Goal: Information Seeking & Learning: Learn about a topic

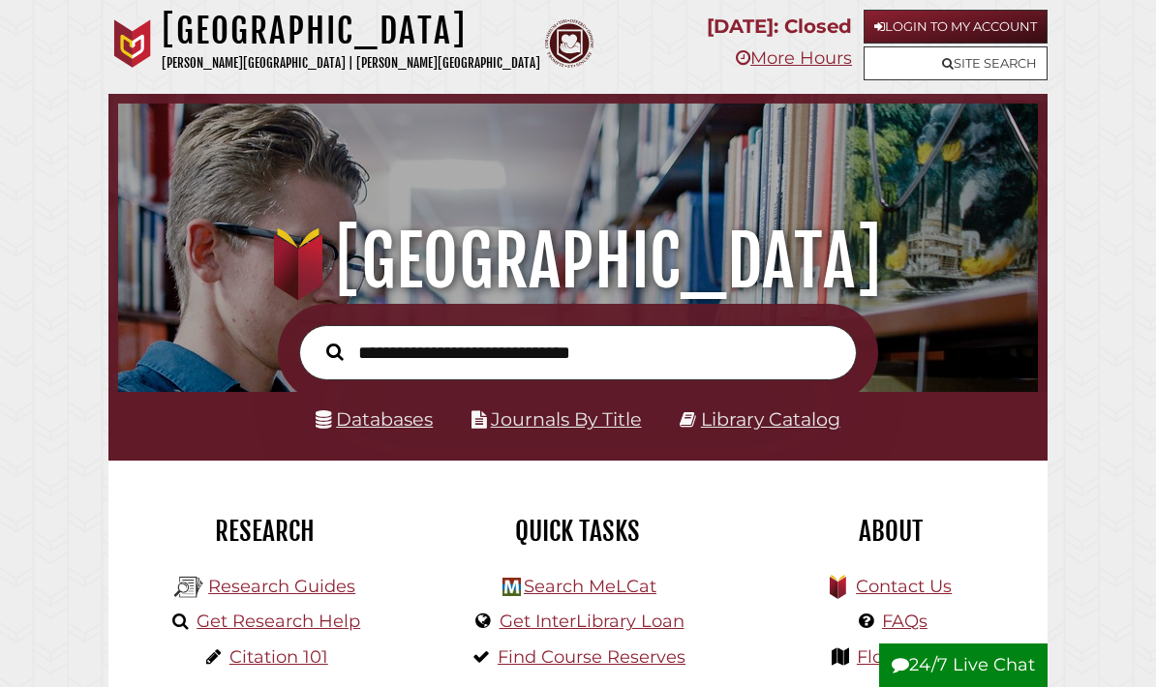
click at [393, 423] on link "Databases" at bounding box center [374, 420] width 117 height 22
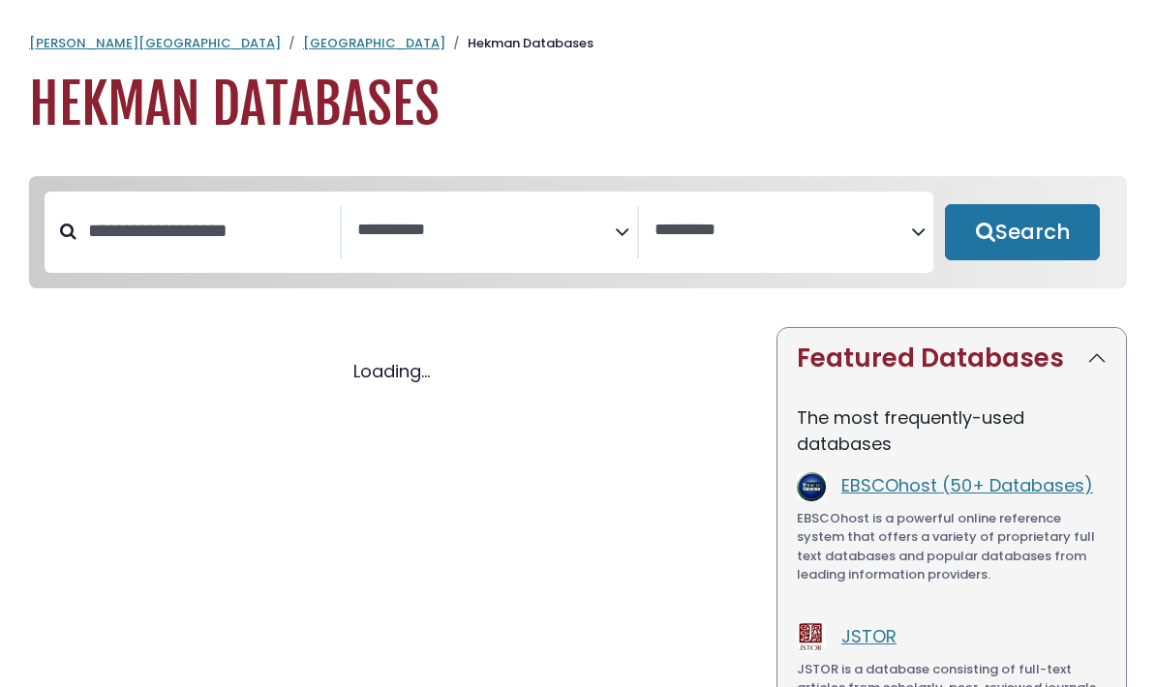
select select "Database Subject Filter"
select select "Database Vendors Filter"
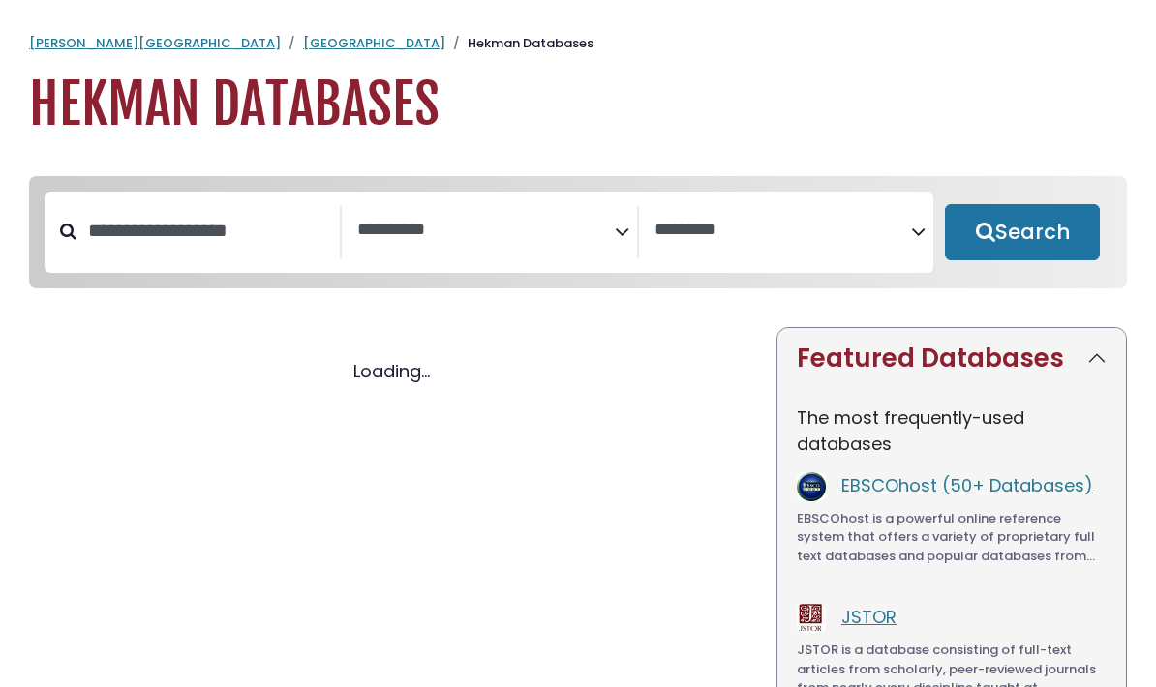
select select "Database Subject Filter"
select select "Database Vendors Filter"
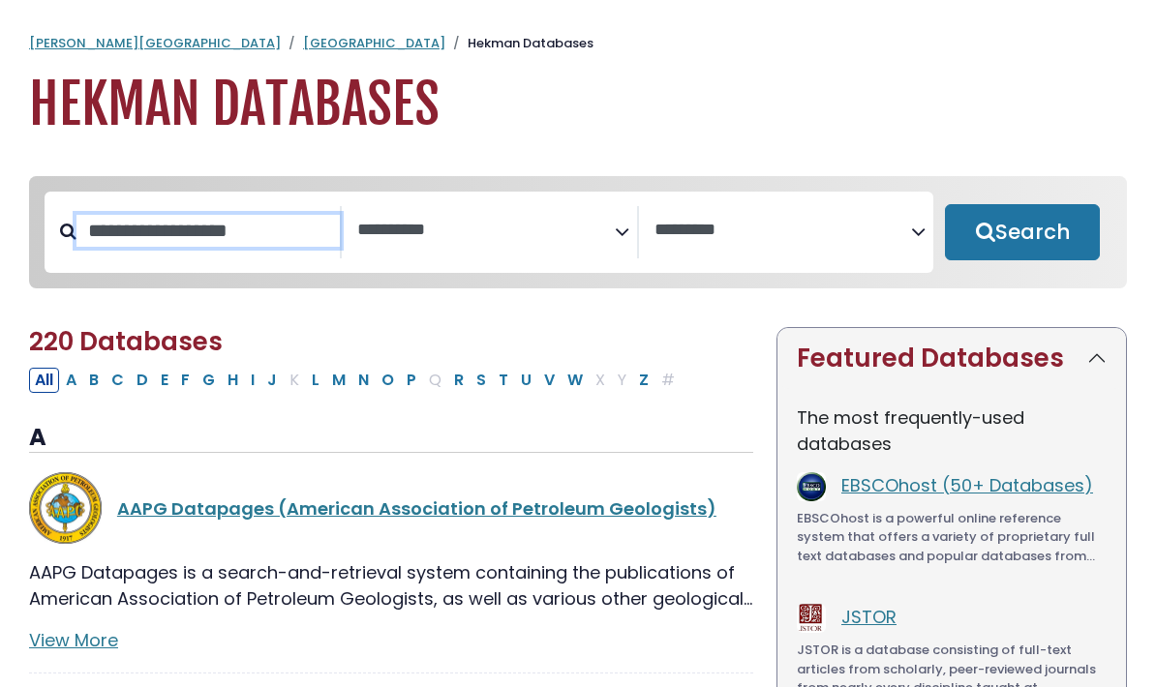
click at [102, 231] on input "Search database by title or keyword" at bounding box center [207, 231] width 263 height 32
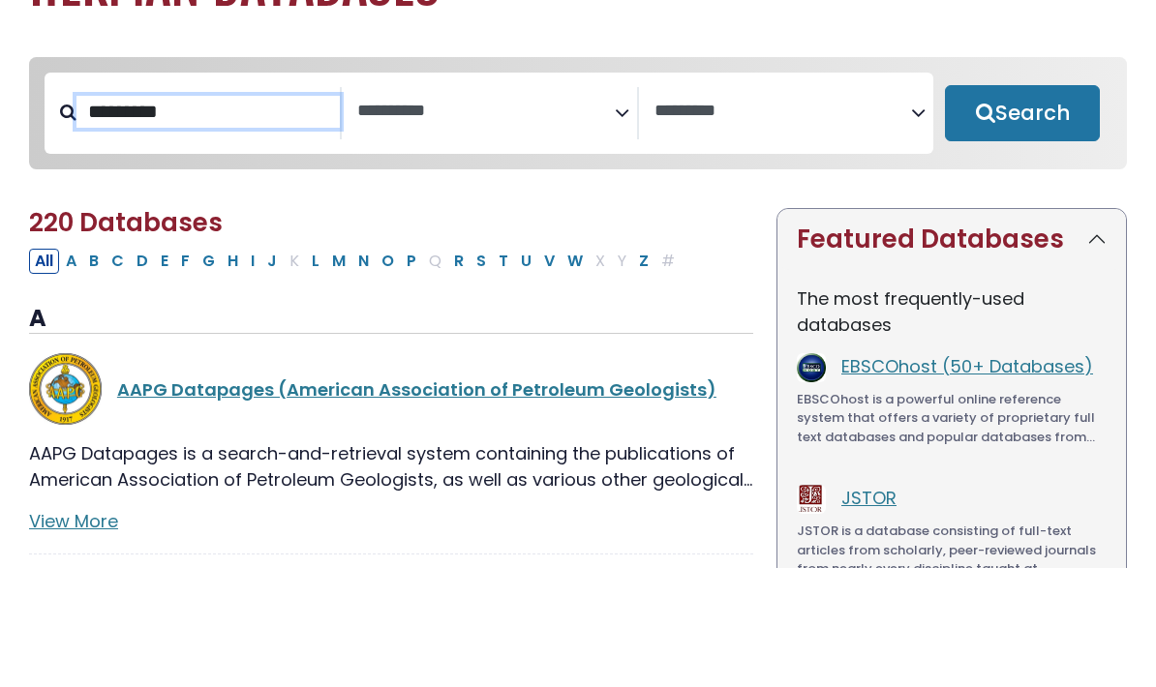
type input "********"
click at [1014, 204] on button "Search" at bounding box center [1022, 232] width 155 height 56
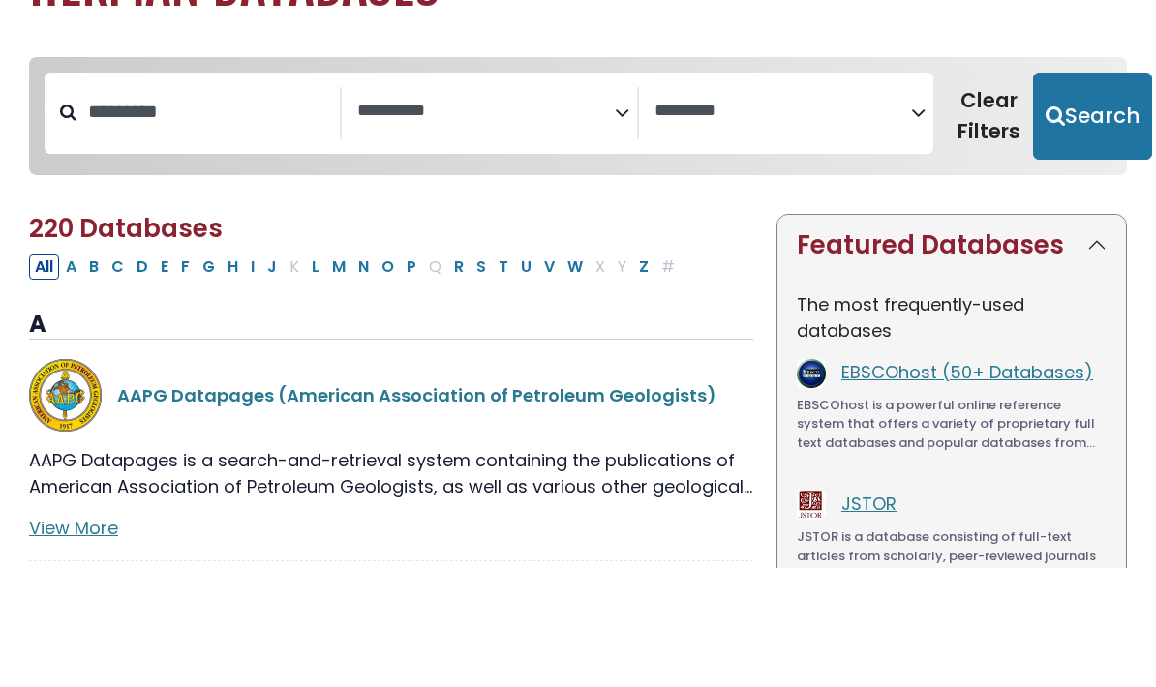
scroll to position [119, 0]
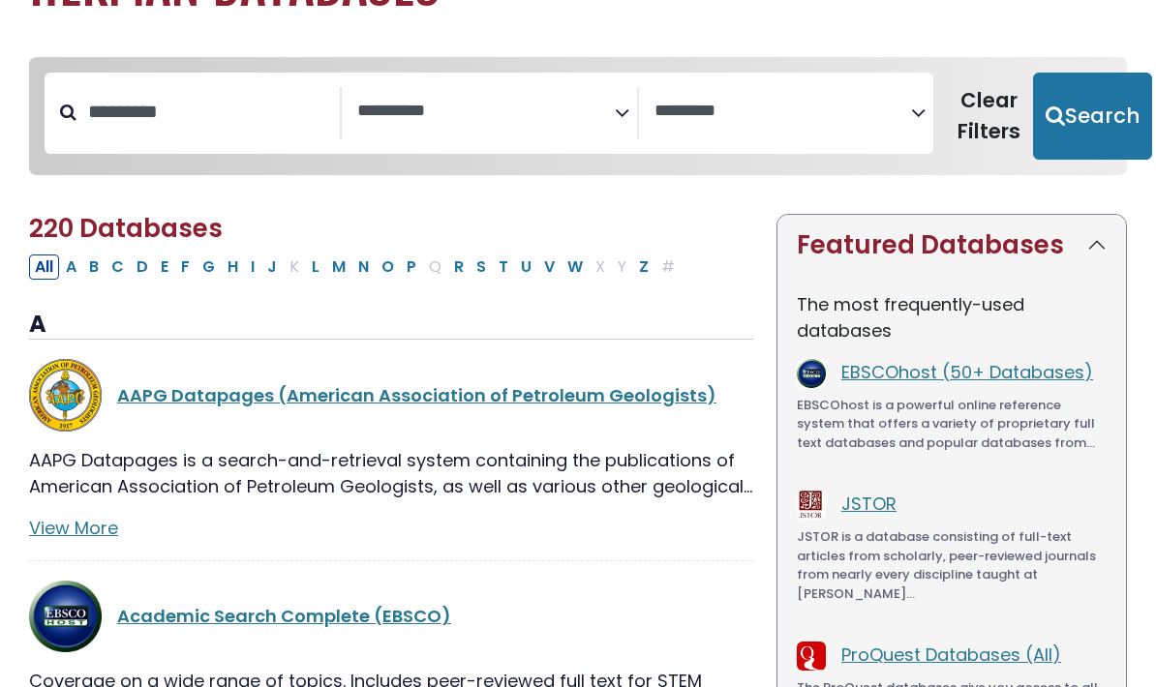
select select "Database Subject Filter"
select select "Database Vendors Filter"
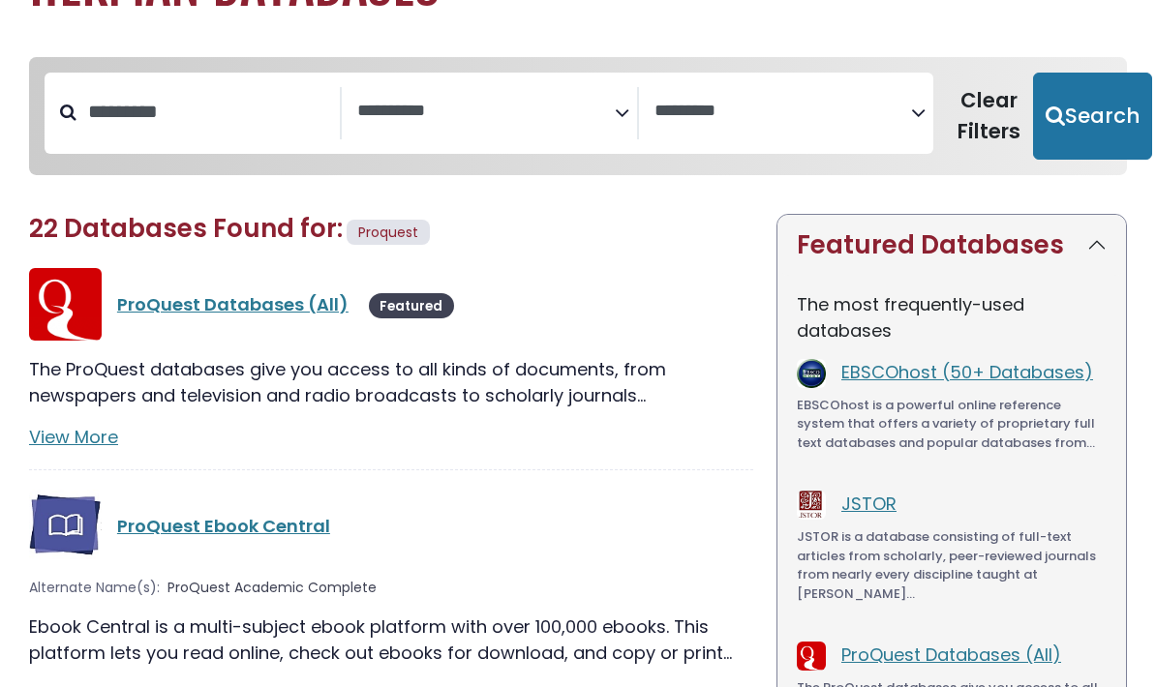
click at [1067, 98] on button "Search" at bounding box center [1092, 116] width 119 height 87
select select "Database Subject Filter"
select select "Database Vendors Filter"
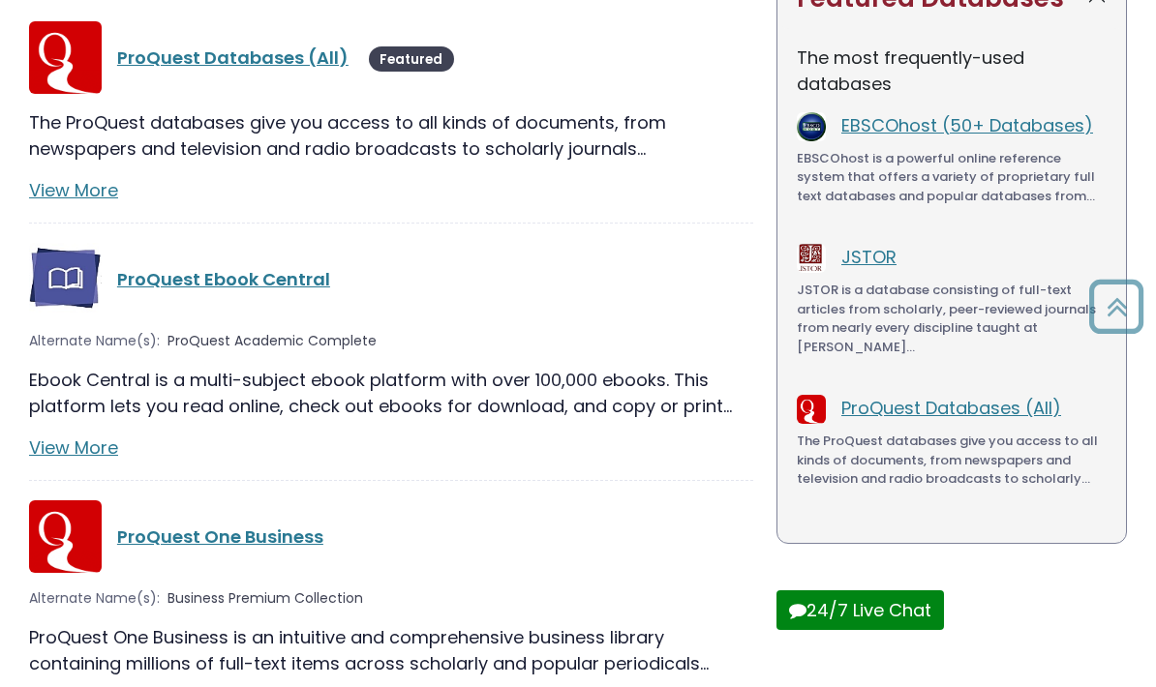
scroll to position [362, 0]
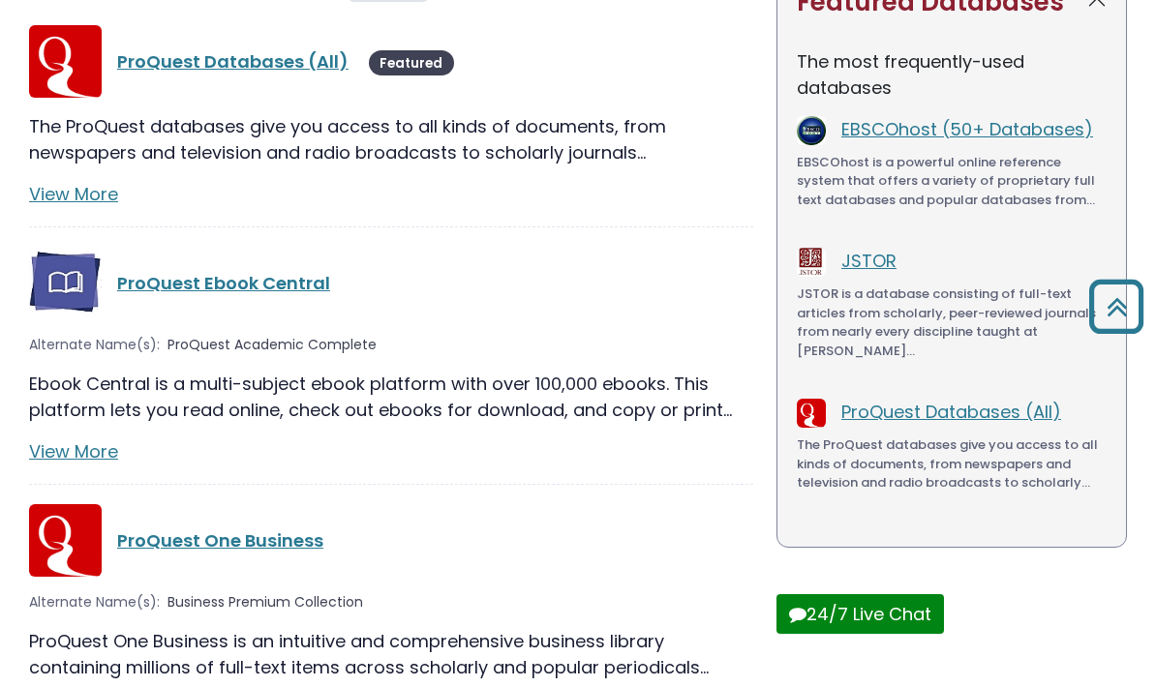
click at [206, 286] on link "ProQuest Ebook Central" at bounding box center [223, 283] width 213 height 24
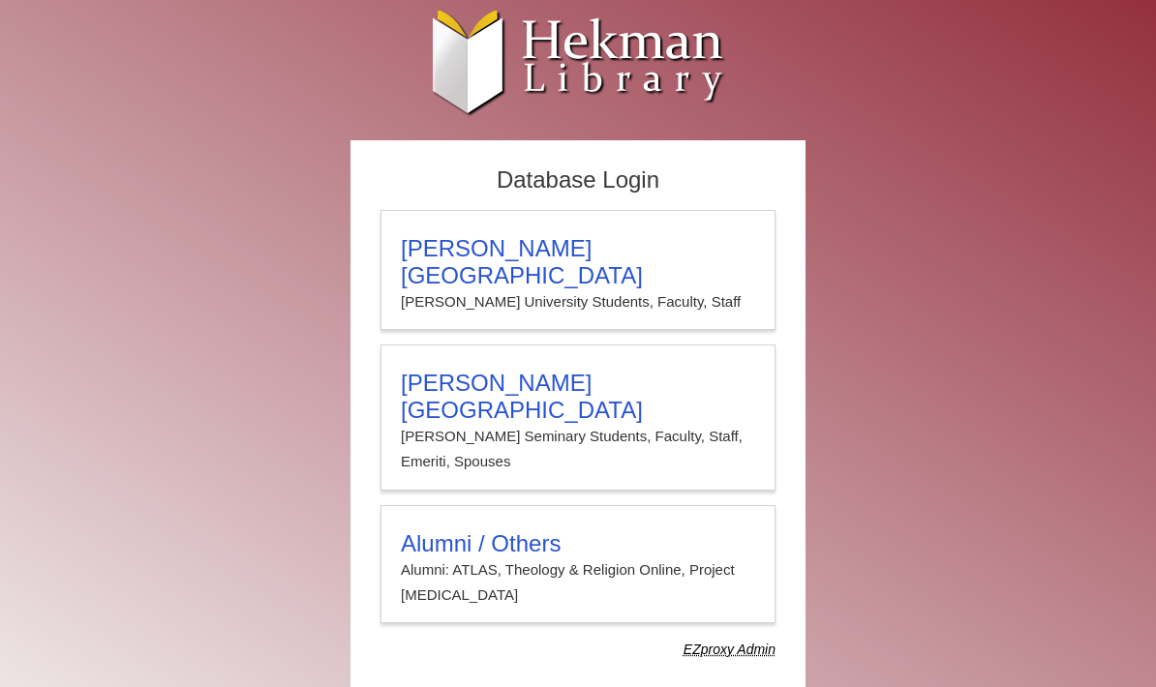
click at [612, 370] on h3 "Calvin Theological Seminary" at bounding box center [578, 397] width 354 height 54
